Goal: Transaction & Acquisition: Purchase product/service

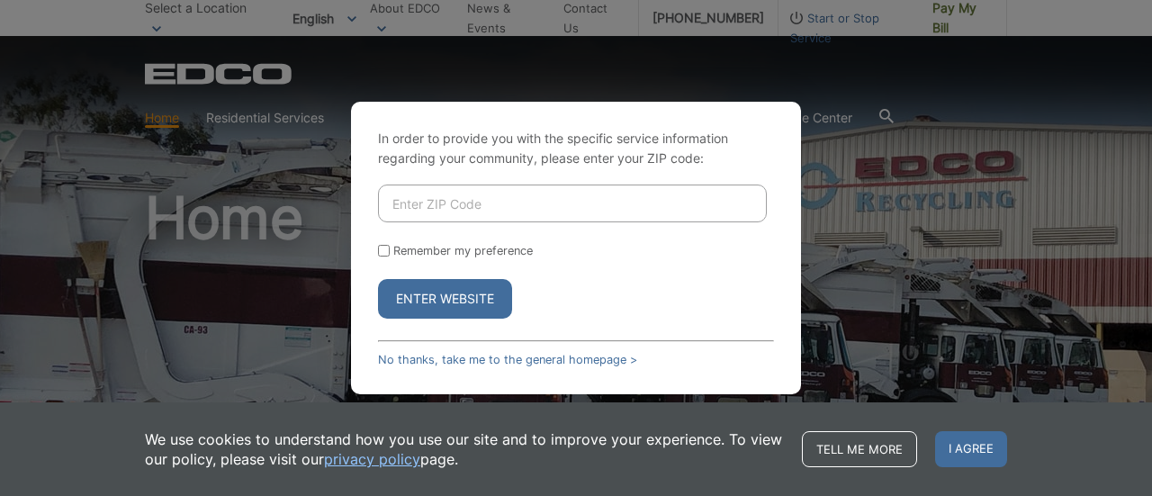
click at [515, 213] on input "Enter ZIP Code" at bounding box center [572, 203] width 389 height 38
type input "92024"
click at [378, 279] on button "Enter Website" at bounding box center [445, 299] width 134 height 40
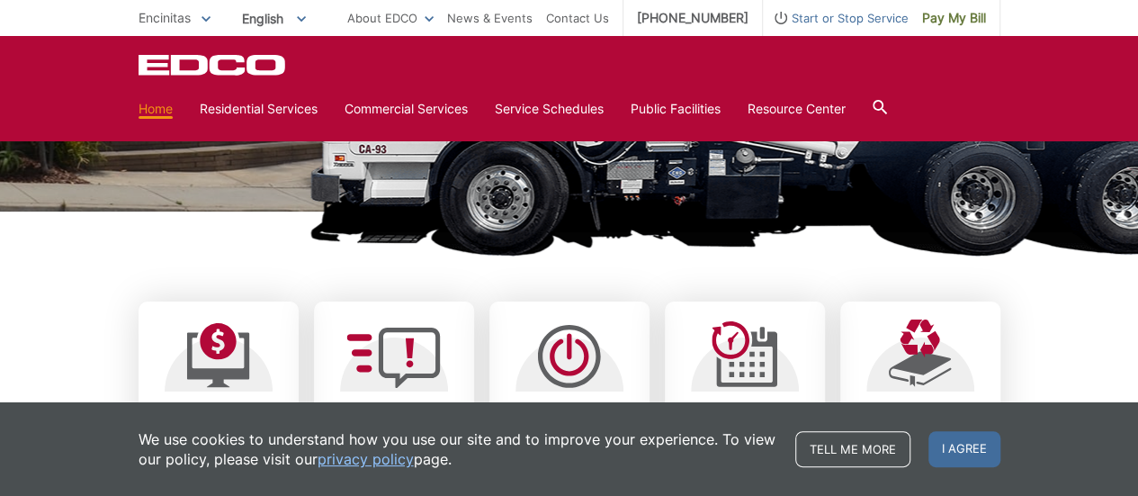
scroll to position [371, 0]
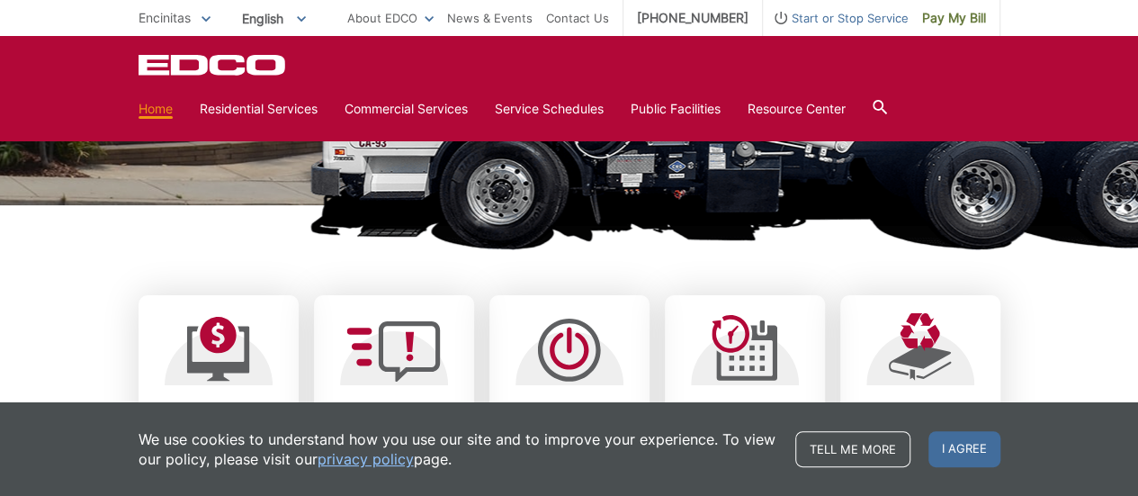
click at [621, 226] on img at bounding box center [829, 25] width 1039 height 450
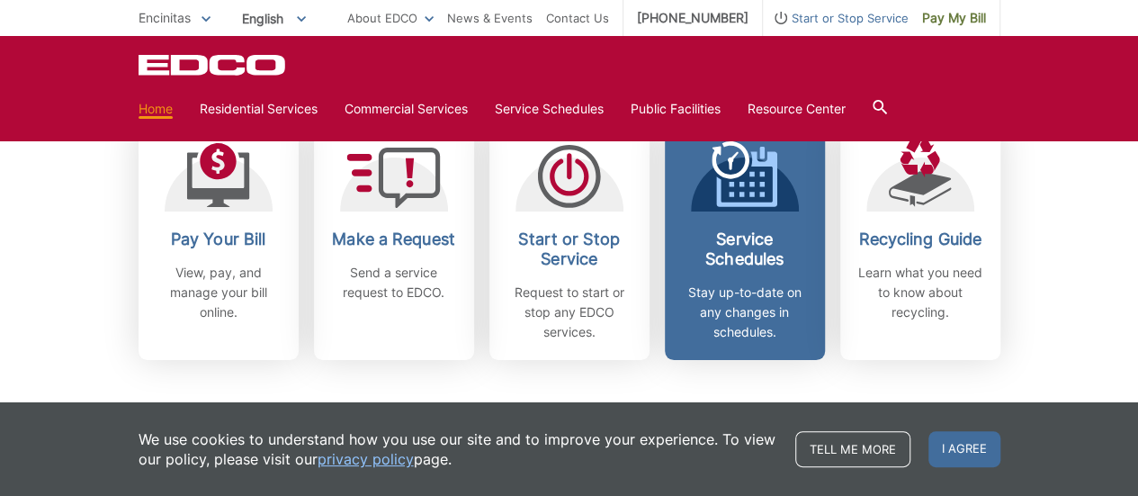
scroll to position [543, 0]
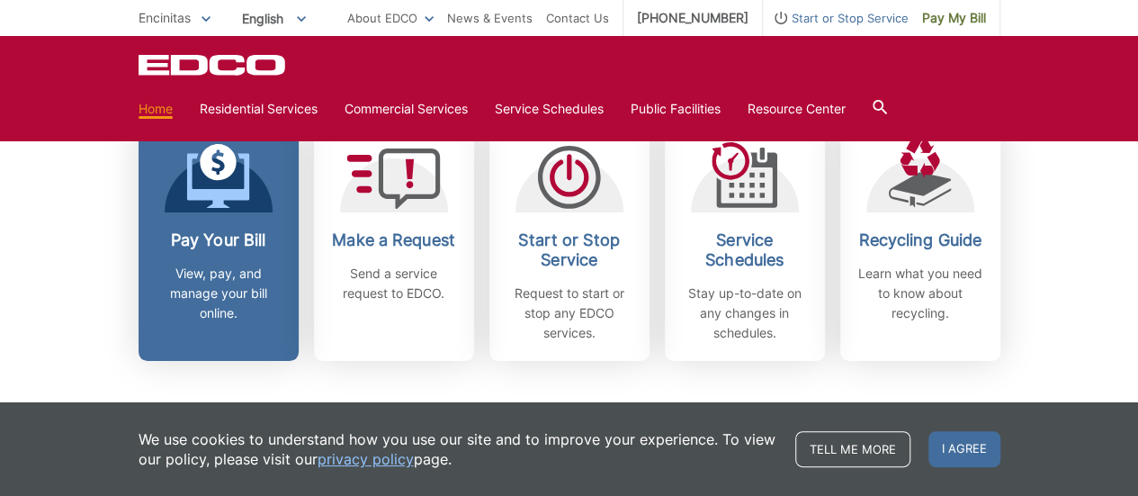
click at [203, 288] on p "View, pay, and manage your bill online." at bounding box center [218, 293] width 133 height 59
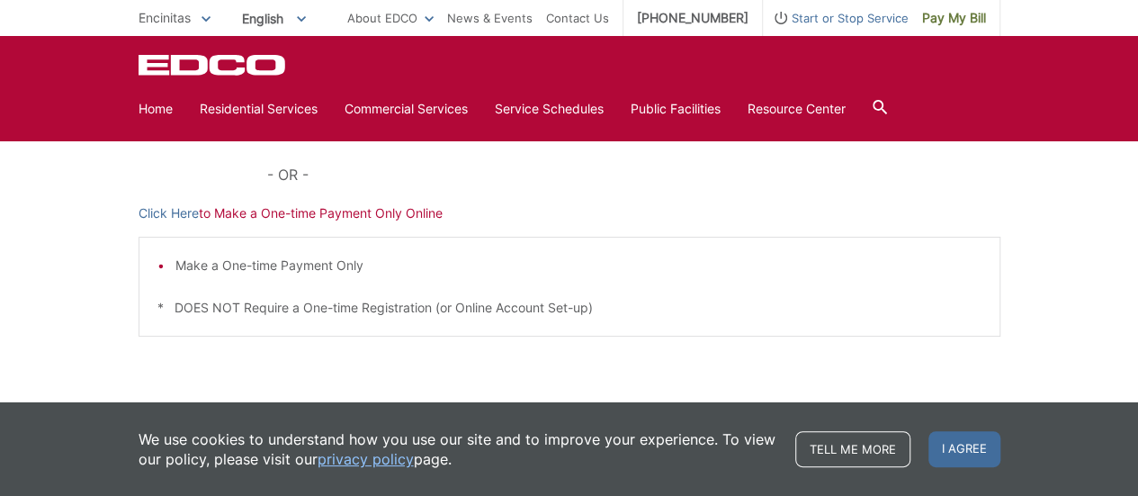
scroll to position [583, 0]
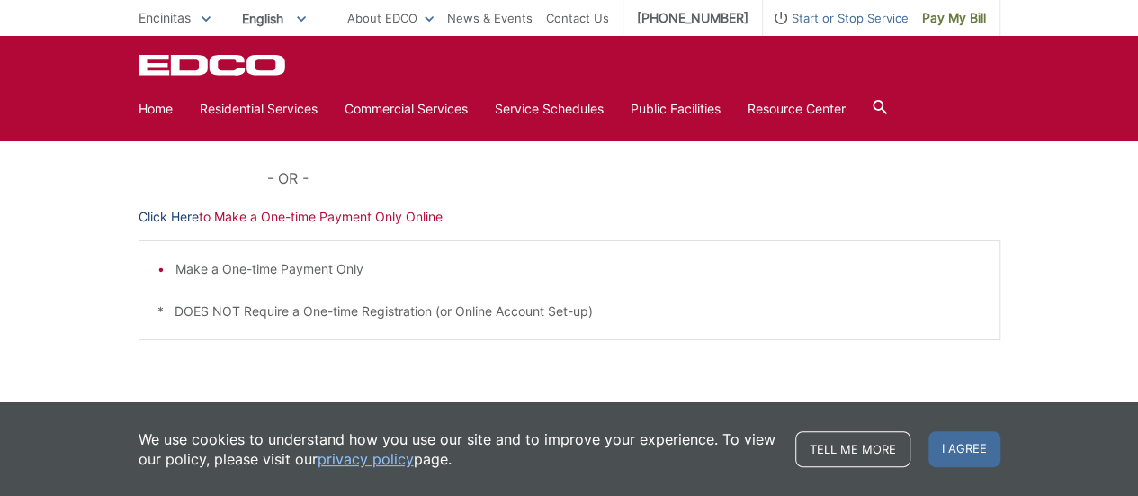
click at [184, 216] on link "Click Here" at bounding box center [169, 217] width 60 height 20
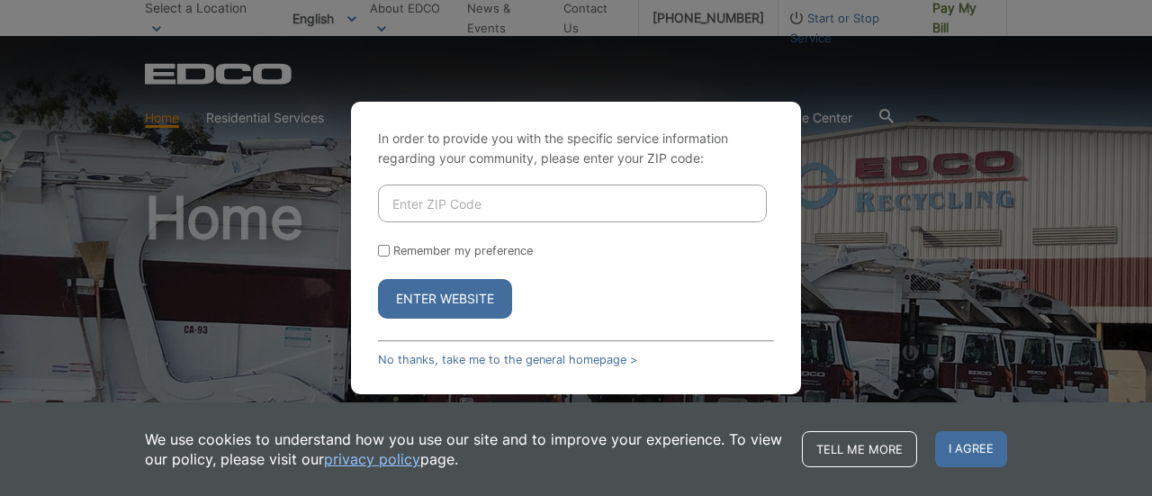
click at [498, 206] on input "Enter ZIP Code" at bounding box center [572, 203] width 389 height 38
type input "92024"
click at [440, 300] on button "Enter Website" at bounding box center [445, 299] width 134 height 40
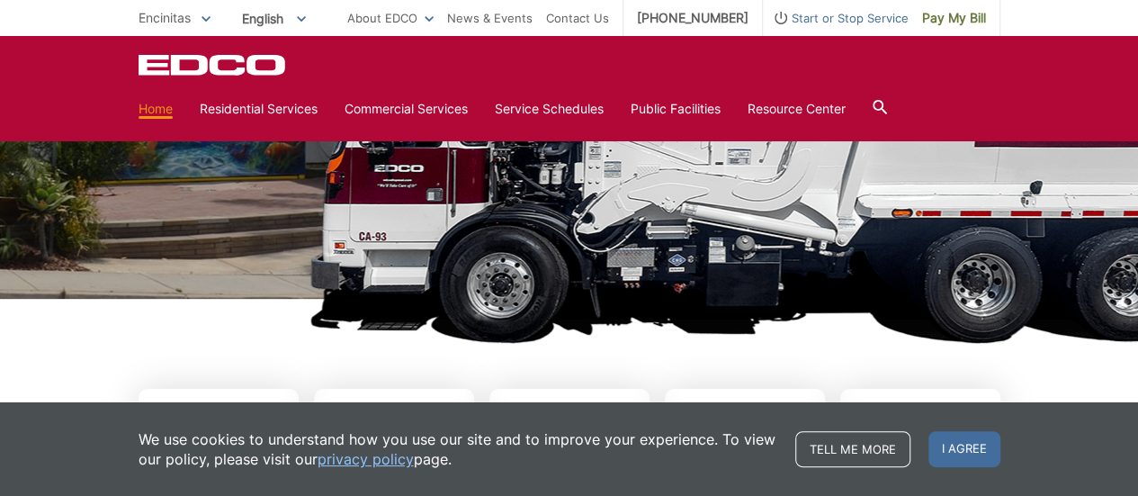
scroll to position [279, 0]
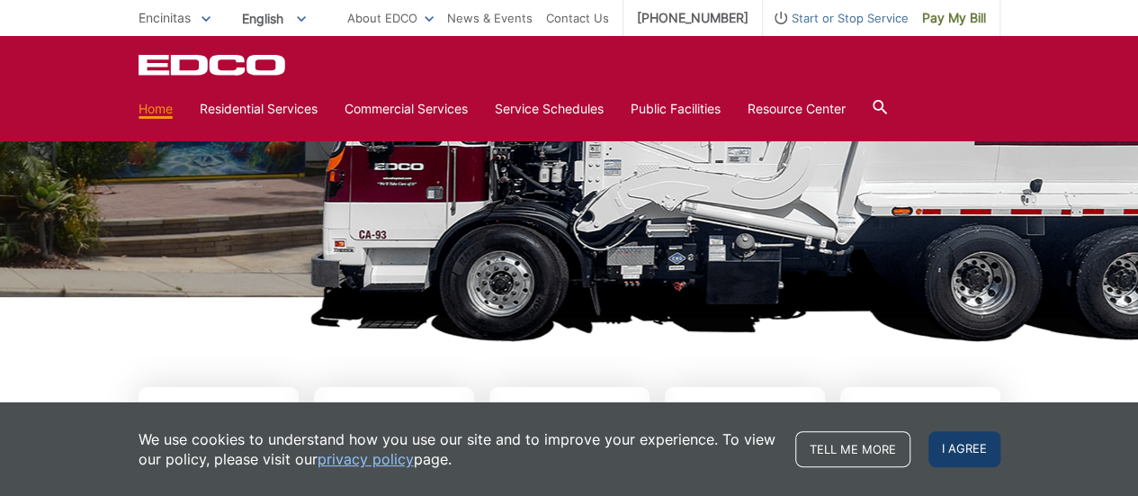
click at [957, 453] on span "I agree" at bounding box center [965, 449] width 72 height 36
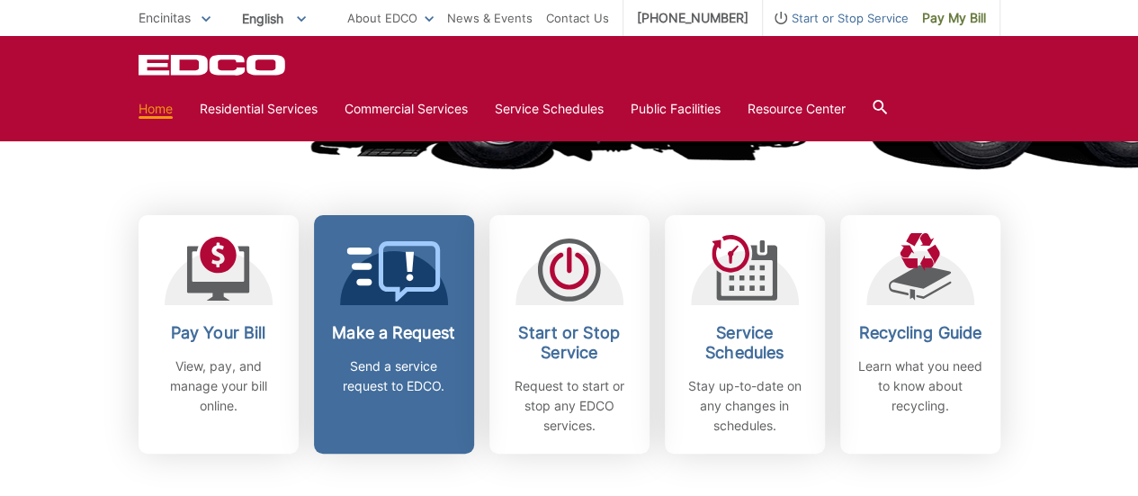
scroll to position [456, 0]
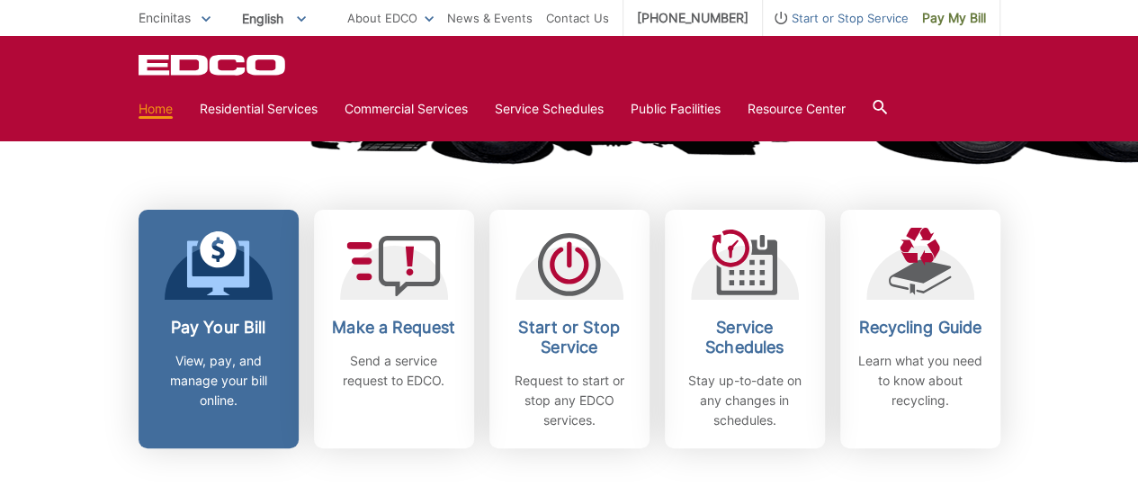
click at [221, 380] on p "View, pay, and manage your bill online." at bounding box center [218, 380] width 133 height 59
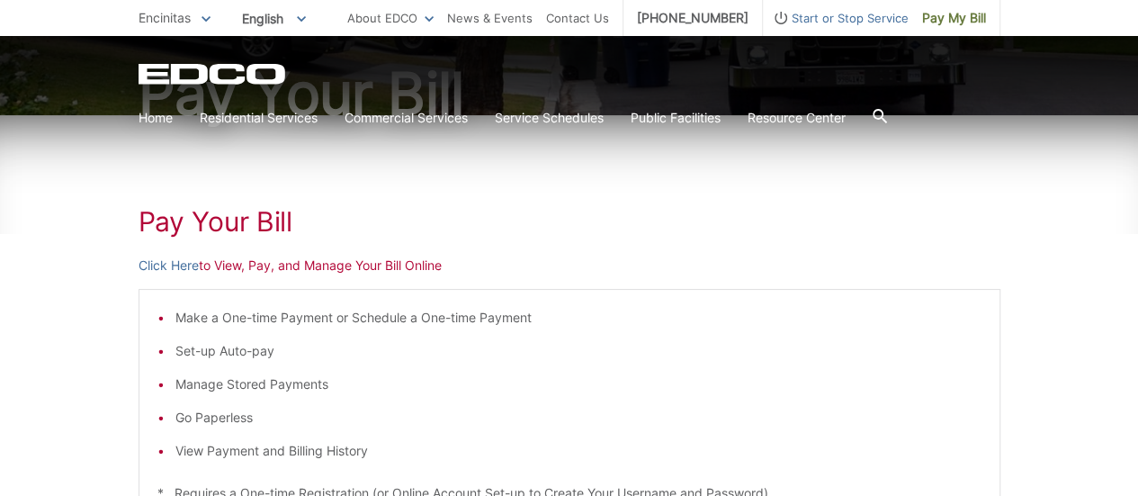
scroll to position [178, 0]
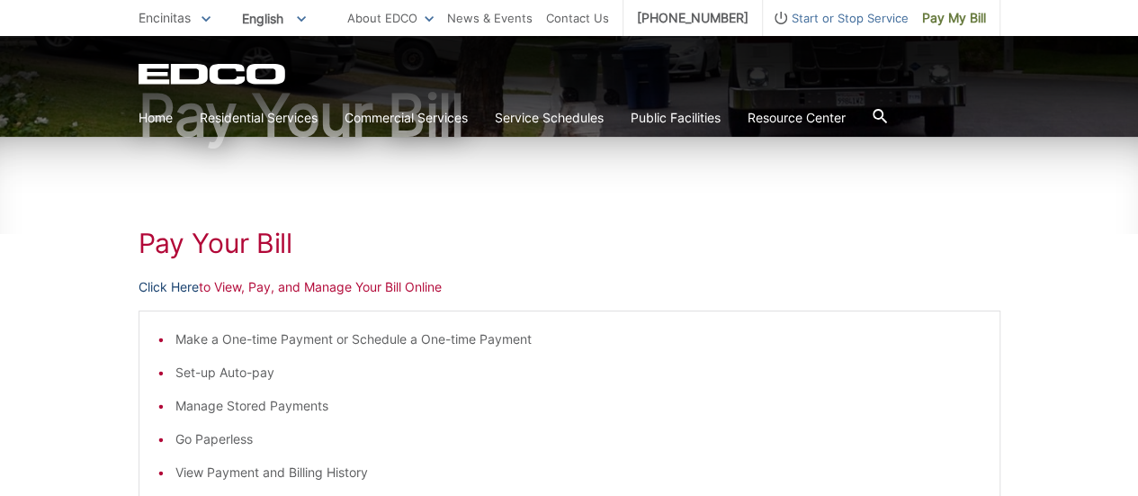
click at [177, 286] on link "Click Here" at bounding box center [169, 287] width 60 height 20
